Goal: Transaction & Acquisition: Download file/media

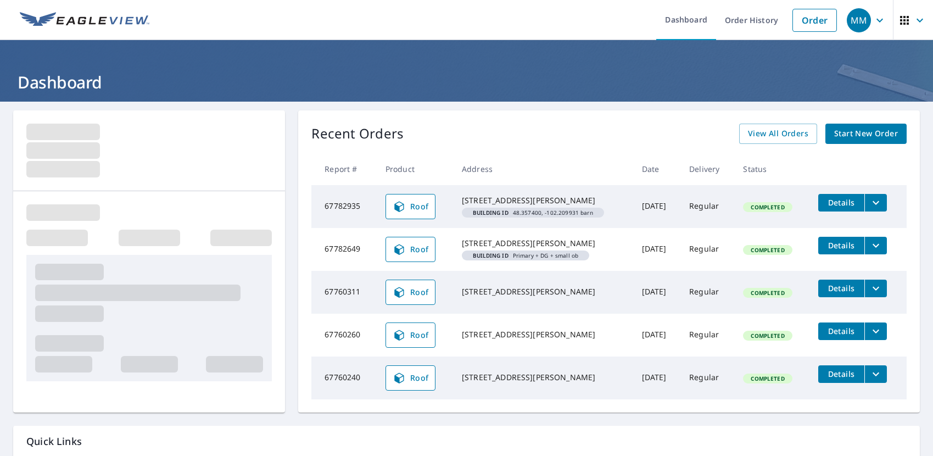
drag, startPoint x: 527, startPoint y: 209, endPoint x: 456, endPoint y: 200, distance: 71.8
click at [456, 200] on td "[STREET_ADDRESS][GEOGRAPHIC_DATA][PERSON_NAME] ID 48.357400, -102.209931 barn" at bounding box center [543, 206] width 180 height 43
click at [463, 200] on div "[STREET_ADDRESS][PERSON_NAME]" at bounding box center [543, 200] width 162 height 11
drag, startPoint x: 521, startPoint y: 199, endPoint x: 454, endPoint y: 198, distance: 67.0
click at [454, 198] on td "[STREET_ADDRESS][GEOGRAPHIC_DATA][PERSON_NAME] ID 48.357400, -102.209931 barn" at bounding box center [543, 206] width 180 height 43
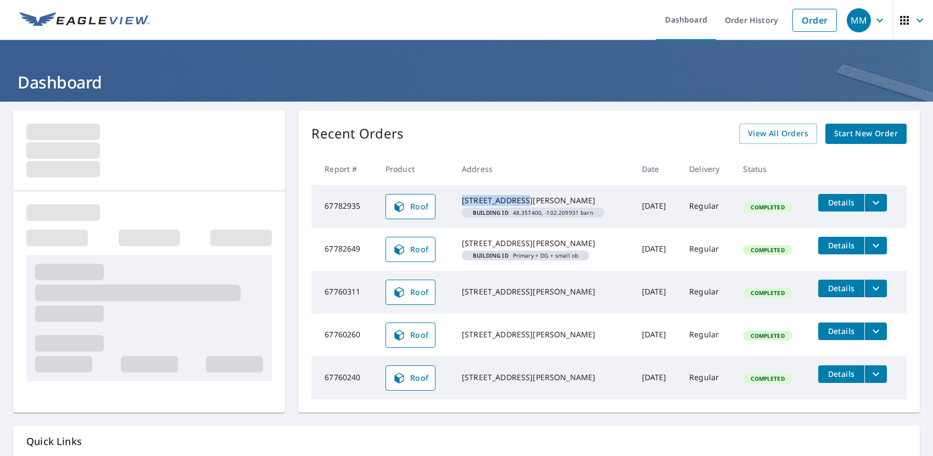
copy div "[STREET_ADDRESS]"
click at [618, 175] on th "Address" at bounding box center [543, 169] width 180 height 32
click at [882, 196] on icon "filesDropdownBtn-67782935" at bounding box center [875, 202] width 13 height 13
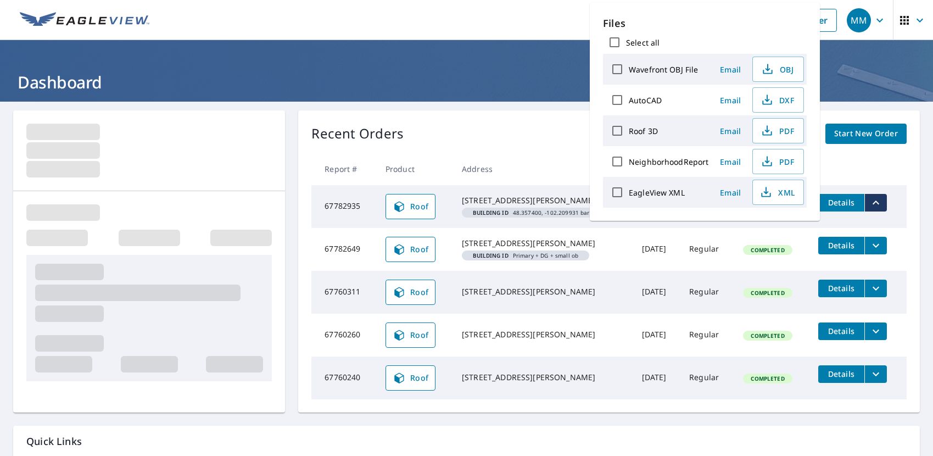
click at [505, 157] on th "Address" at bounding box center [543, 169] width 180 height 32
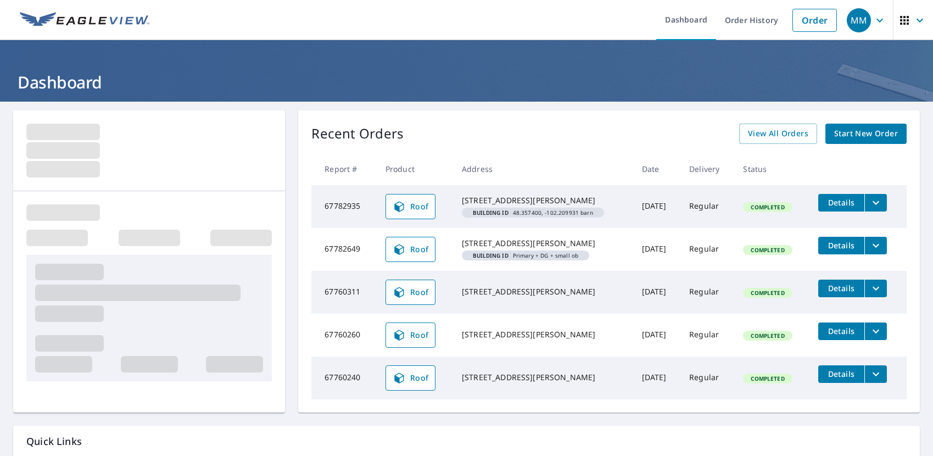
click at [857, 205] on span "Details" at bounding box center [841, 202] width 33 height 10
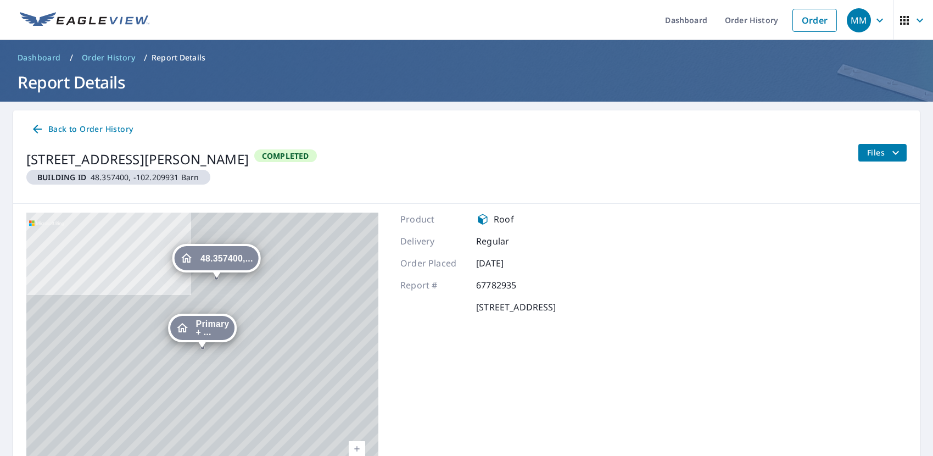
scroll to position [76, 0]
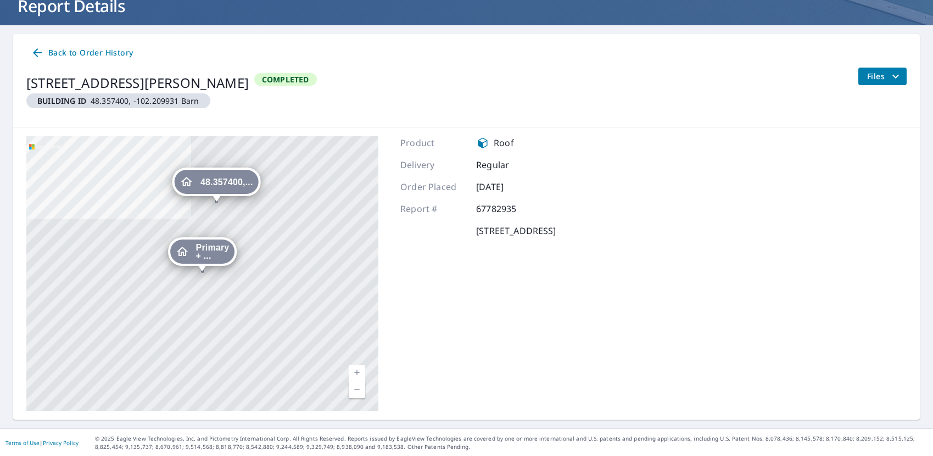
click at [35, 61] on link "Back to Order History" at bounding box center [81, 53] width 111 height 20
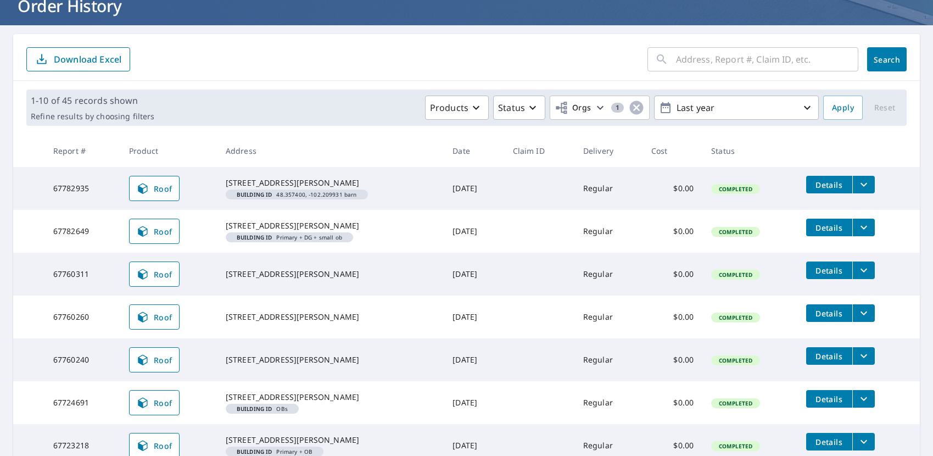
click at [870, 187] on icon "filesDropdownBtn-67782935" at bounding box center [863, 184] width 13 height 13
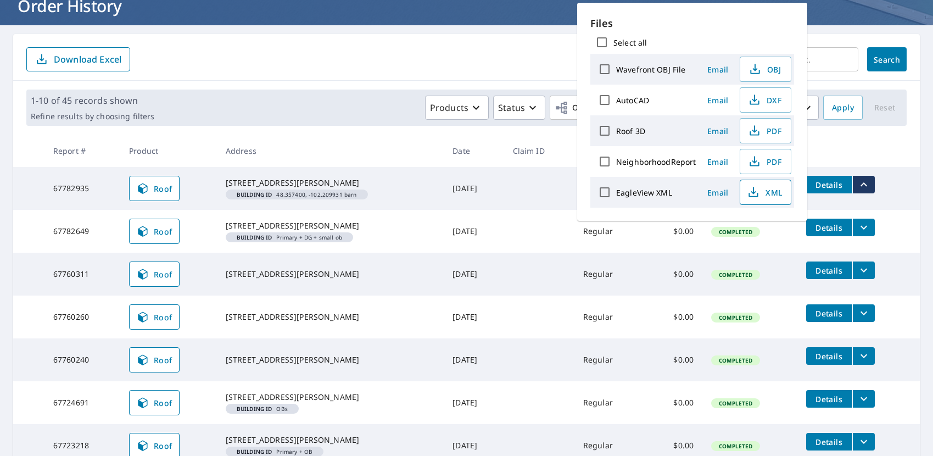
click at [761, 196] on span "XML" at bounding box center [764, 192] width 35 height 13
click at [867, 180] on icon "filesDropdownBtn-67782935" at bounding box center [863, 184] width 13 height 13
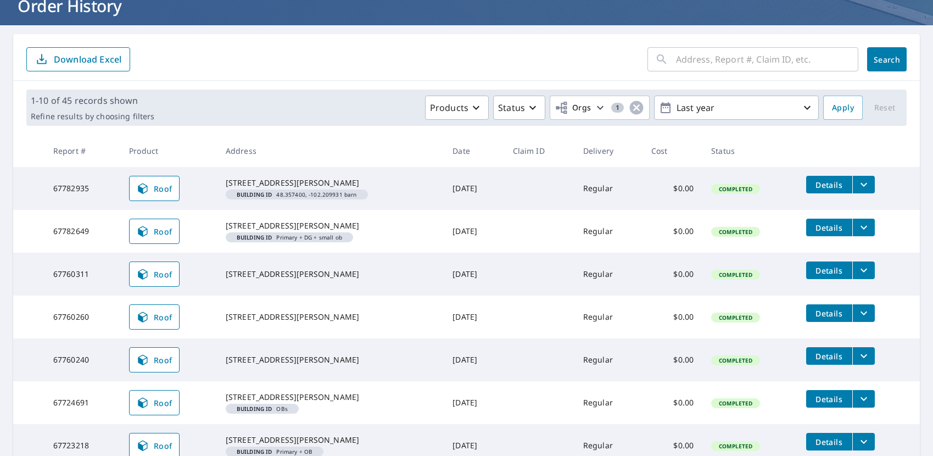
click at [867, 180] on icon "filesDropdownBtn-67782935" at bounding box center [863, 184] width 13 height 13
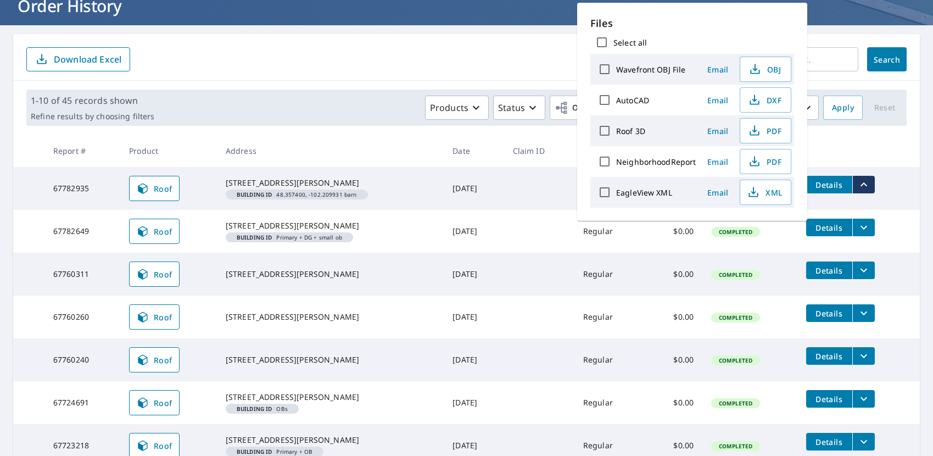
click at [834, 44] on input "text" at bounding box center [767, 59] width 182 height 31
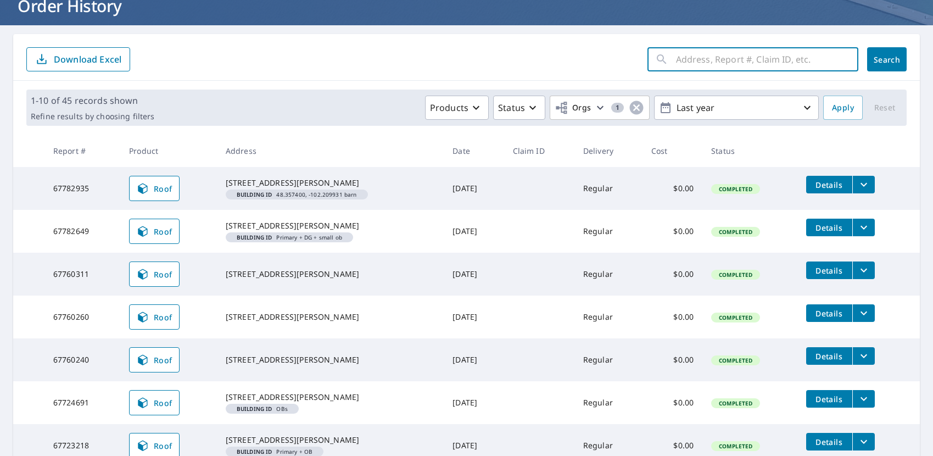
click at [869, 176] on button "filesDropdownBtn-67782935" at bounding box center [863, 185] width 23 height 18
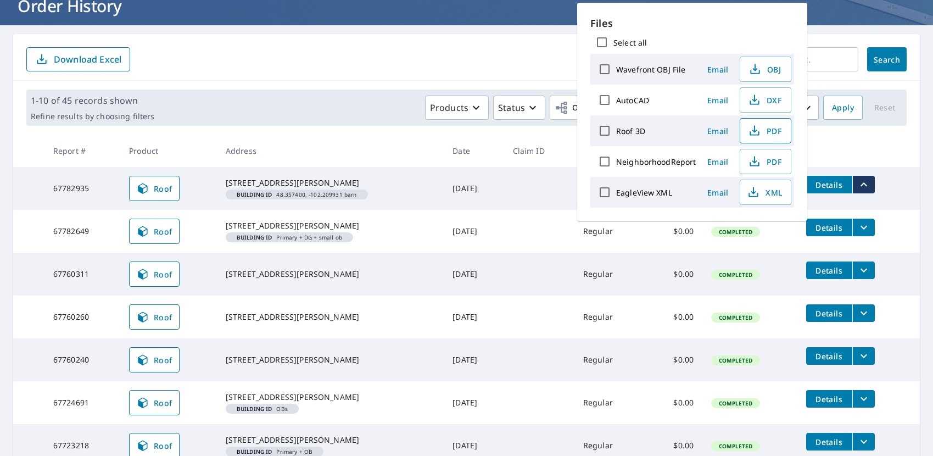
click at [775, 133] on span "PDF" at bounding box center [764, 130] width 35 height 13
click at [874, 234] on button "filesDropdownBtn-67782649" at bounding box center [863, 228] width 23 height 18
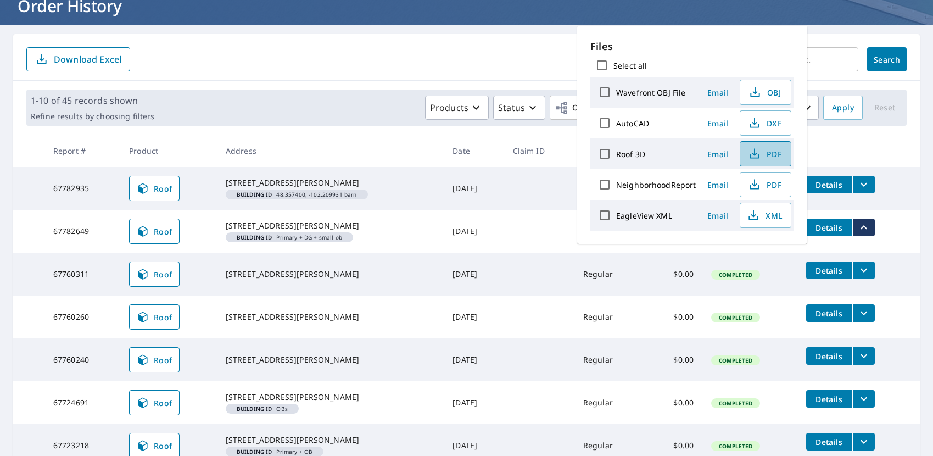
click at [767, 156] on span "PDF" at bounding box center [764, 153] width 35 height 13
click at [685, 237] on div "Files Select all Wavefront OBJ File Email OBJ AutoCAD Email DXF Roof 3D Email P…" at bounding box center [692, 135] width 230 height 218
click at [779, 216] on span "XML" at bounding box center [764, 215] width 35 height 13
